Goal: Information Seeking & Learning: Stay updated

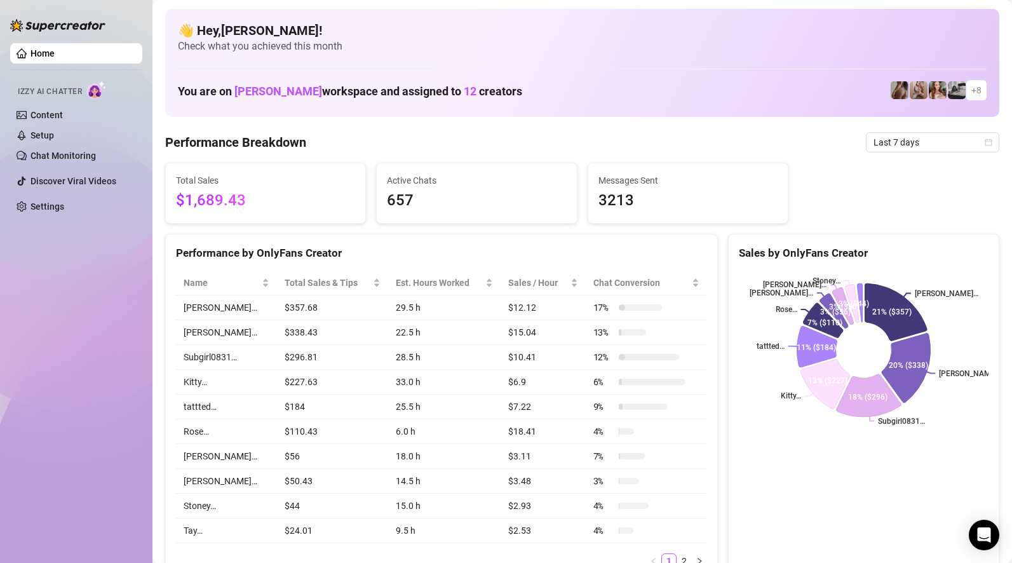
scroll to position [17, 0]
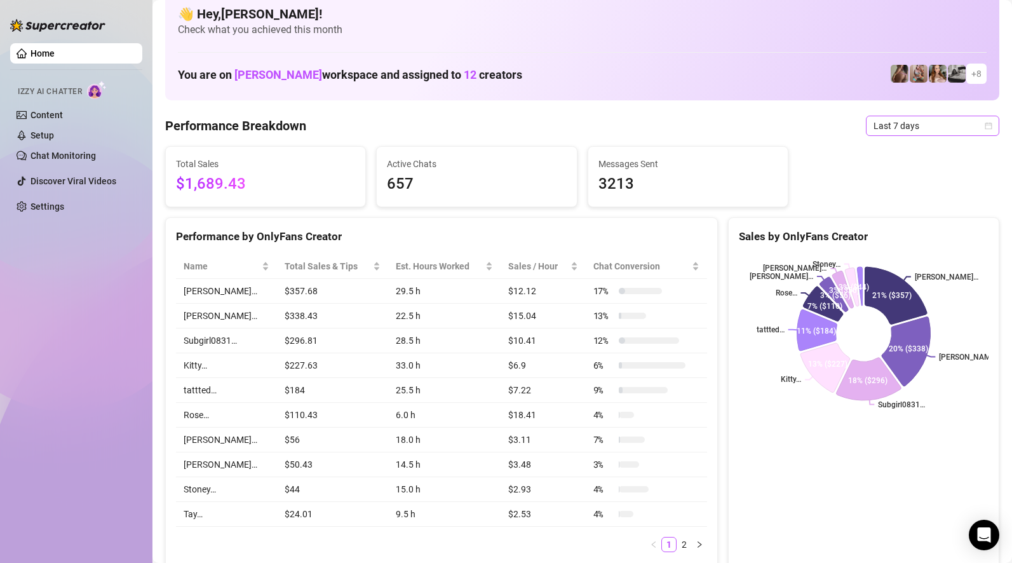
click at [888, 116] on span "Last 7 days" at bounding box center [932, 125] width 118 height 19
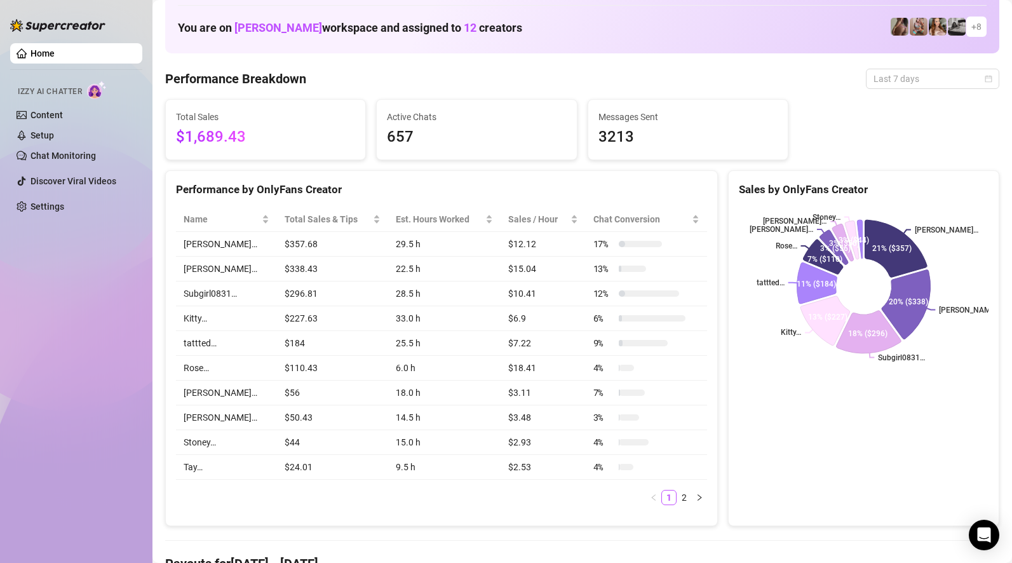
click at [904, 84] on span "Last 7 days" at bounding box center [932, 78] width 118 height 19
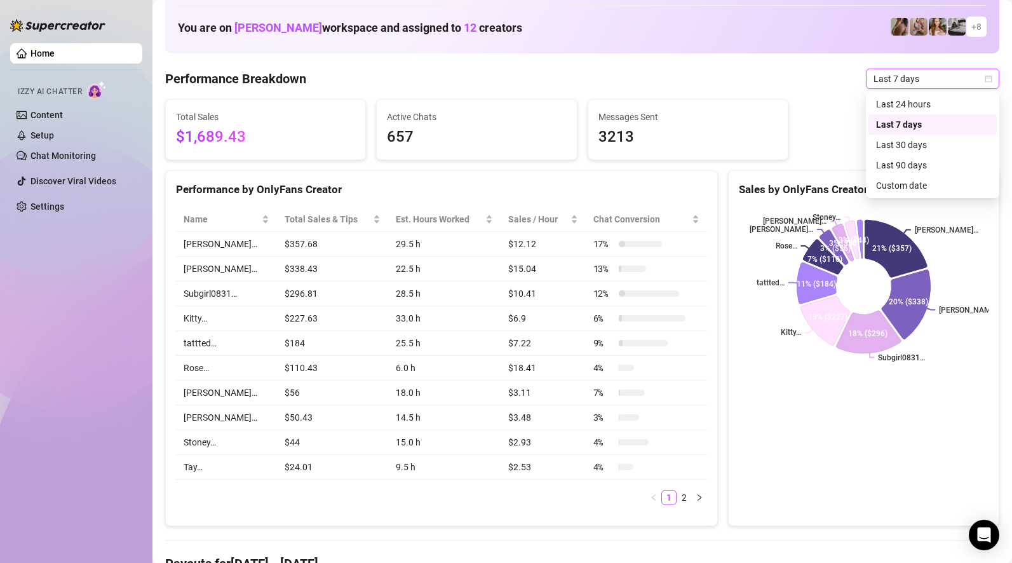
click at [944, 104] on div "Total Sales $1,689.43 Active Chats 657 Messages Sent 3213" at bounding box center [582, 129] width 844 height 61
click at [938, 75] on span "Last 7 days" at bounding box center [932, 78] width 118 height 19
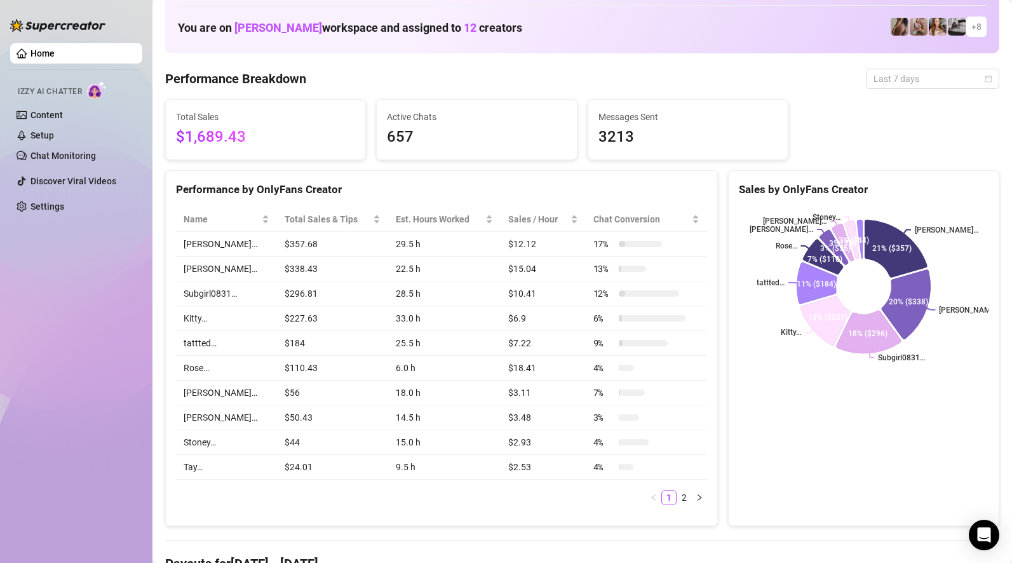
click at [966, 74] on span "Last 7 days" at bounding box center [932, 78] width 118 height 19
click at [909, 86] on span "Last 7 days" at bounding box center [932, 78] width 118 height 19
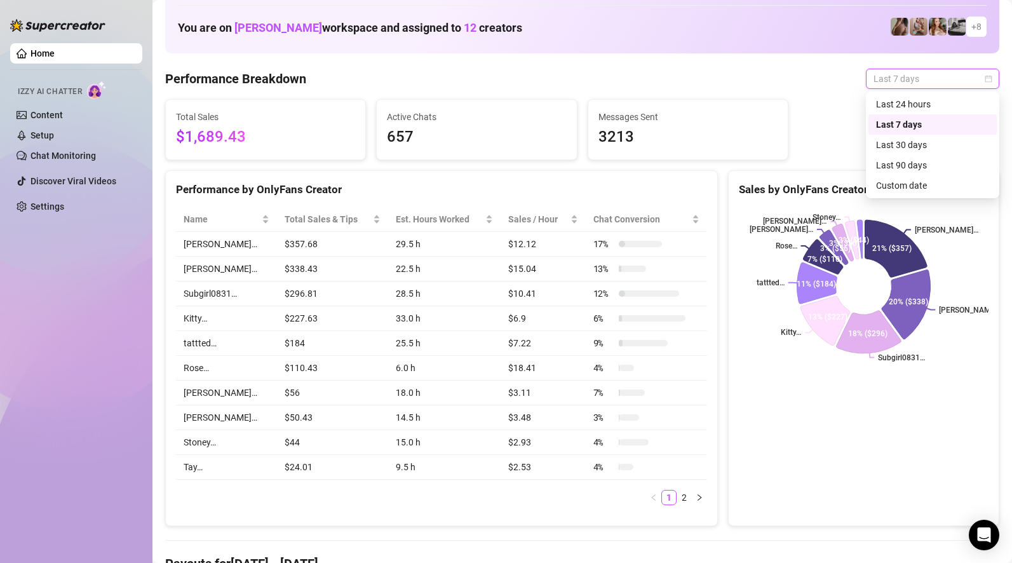
click at [902, 102] on div "Last 24 hours" at bounding box center [932, 104] width 113 height 14
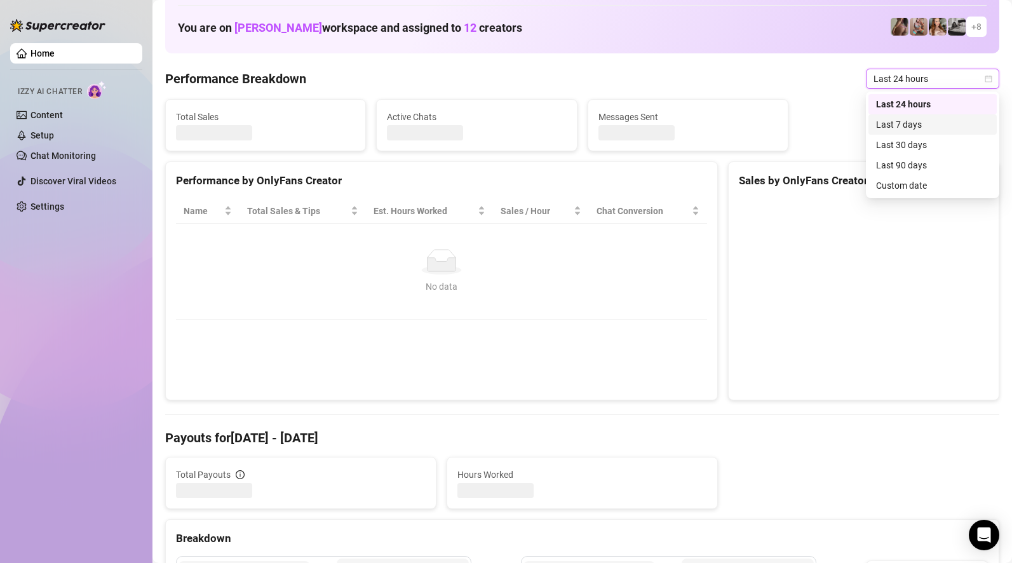
click at [902, 102] on div "Total Sales Active Chats Messages Sent" at bounding box center [582, 125] width 844 height 52
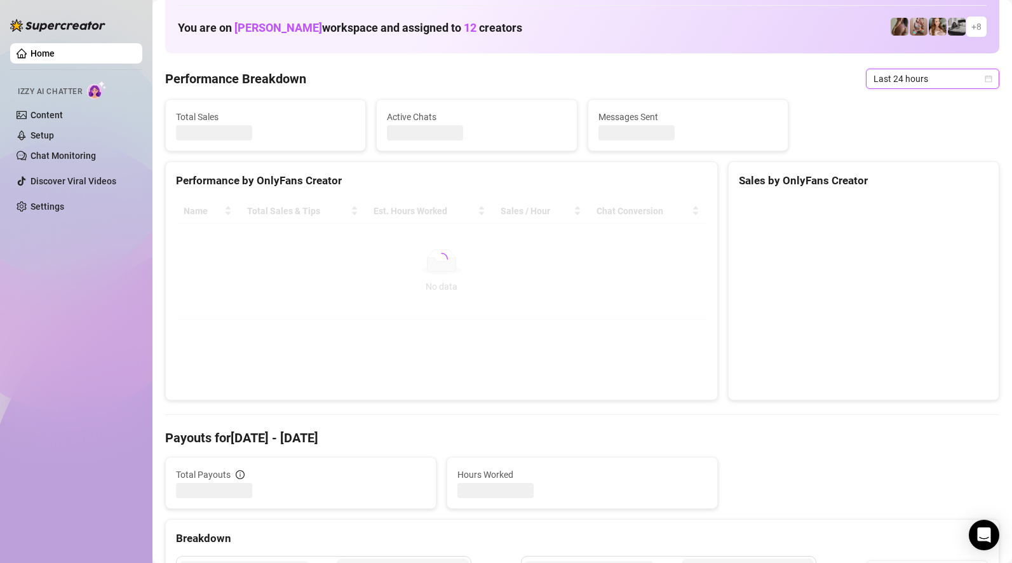
click at [862, 106] on div "Total Sales Active Chats Messages Sent" at bounding box center [582, 125] width 844 height 52
